Goal: Task Accomplishment & Management: Manage account settings

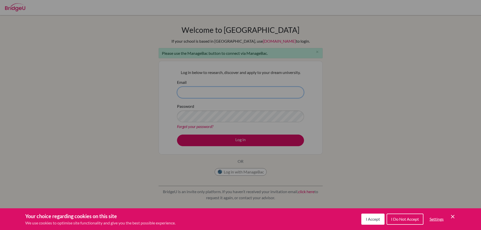
type input "mingrey@islyon.org"
click at [245, 173] on div "Cookie Preferences" at bounding box center [240, 115] width 481 height 230
click at [370, 215] on button "I Accept" at bounding box center [372, 219] width 23 height 11
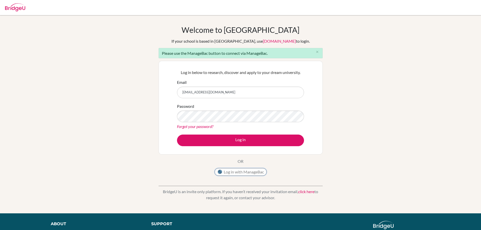
click at [237, 176] on button "Log in with ManageBac" at bounding box center [241, 172] width 52 height 8
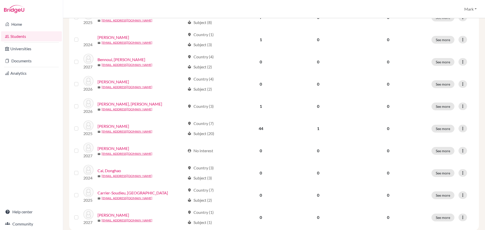
scroll to position [351, 0]
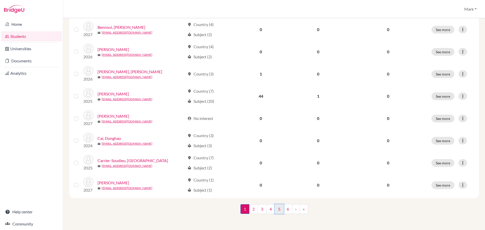
click at [279, 213] on link "5" at bounding box center [279, 209] width 9 height 10
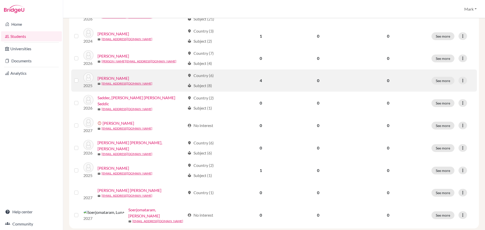
scroll to position [351, 0]
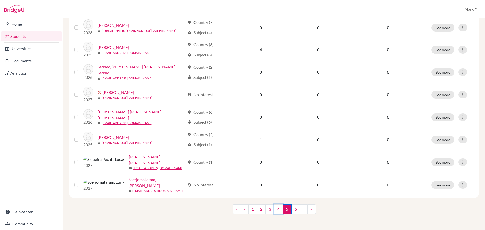
click at [275, 211] on link "4" at bounding box center [278, 209] width 9 height 10
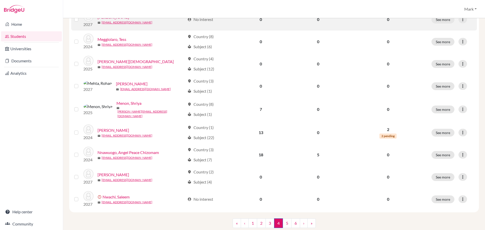
scroll to position [351, 0]
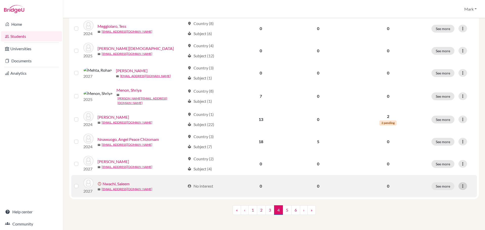
click at [460, 186] on icon at bounding box center [462, 185] width 5 height 5
click at [434, 213] on button "Resend invite email" at bounding box center [440, 209] width 46 height 8
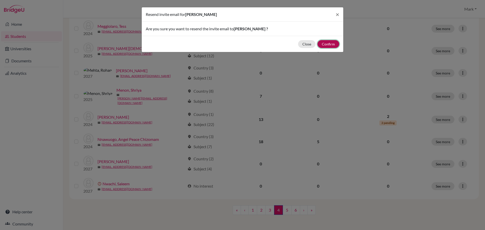
click at [334, 48] on button "Confirm" at bounding box center [328, 44] width 22 height 8
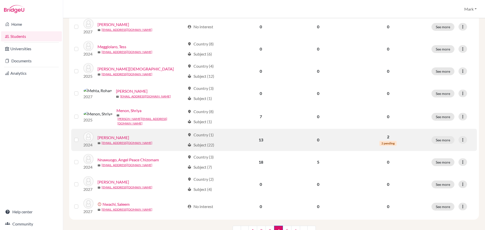
scroll to position [369, 0]
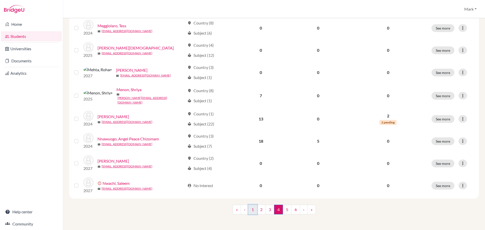
click at [253, 207] on link "1" at bounding box center [252, 210] width 9 height 10
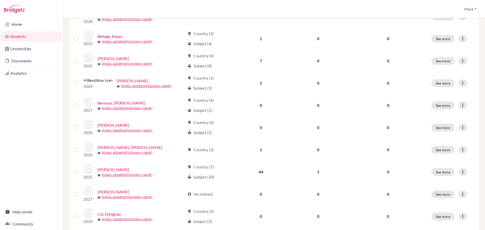
scroll to position [369, 0]
